Goal: Transaction & Acquisition: Purchase product/service

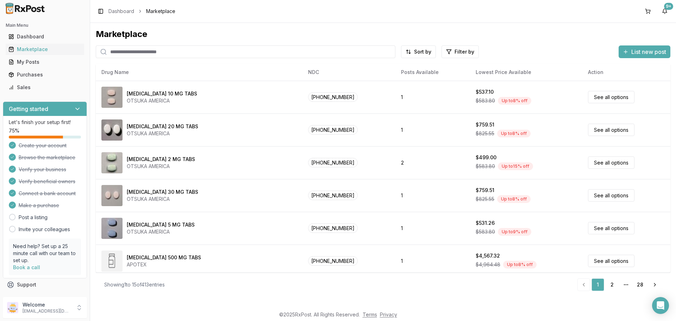
click at [207, 49] on input "search" at bounding box center [246, 51] width 300 height 13
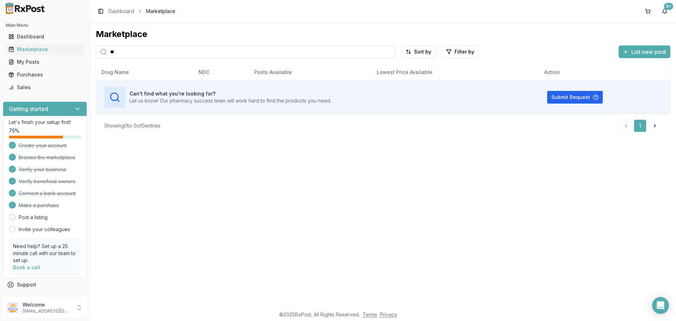
type input "*"
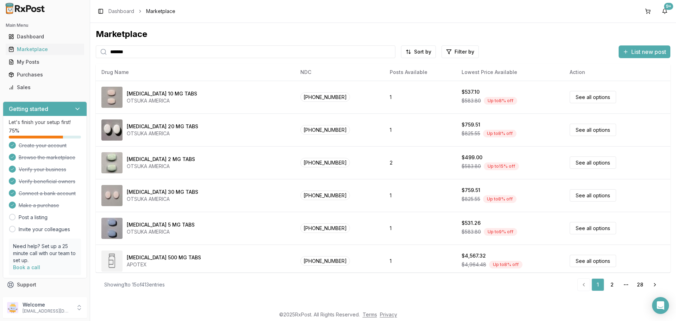
type input "*******"
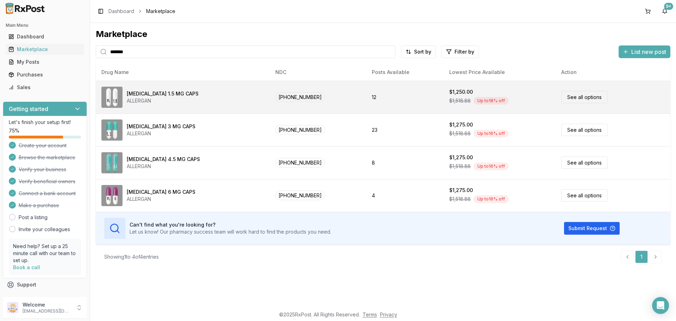
click at [571, 96] on link "See all options" at bounding box center [585, 97] width 47 height 12
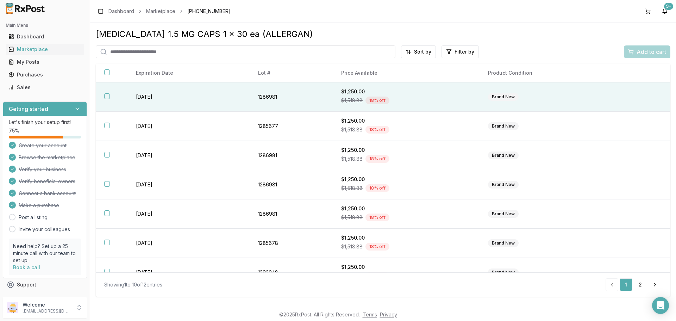
click at [107, 97] on button "button" at bounding box center [107, 96] width 6 height 6
click at [654, 51] on span "Add to cart" at bounding box center [652, 52] width 30 height 8
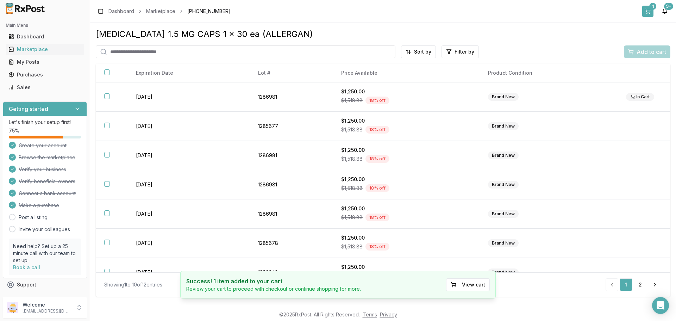
click at [649, 13] on button "1" at bounding box center [648, 11] width 11 height 11
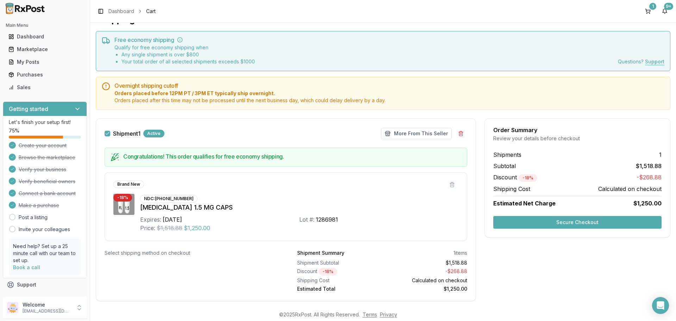
scroll to position [29, 0]
